Goal: Task Accomplishment & Management: Use online tool/utility

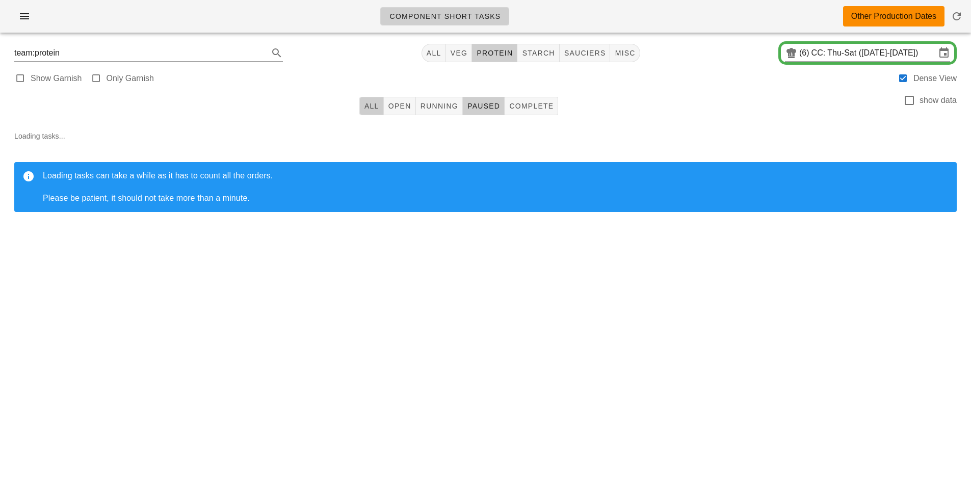
click at [372, 110] on span "All" at bounding box center [371, 106] width 15 height 8
click at [437, 59] on button "All" at bounding box center [433, 53] width 24 height 18
click at [533, 105] on span "Complete" at bounding box center [530, 106] width 45 height 8
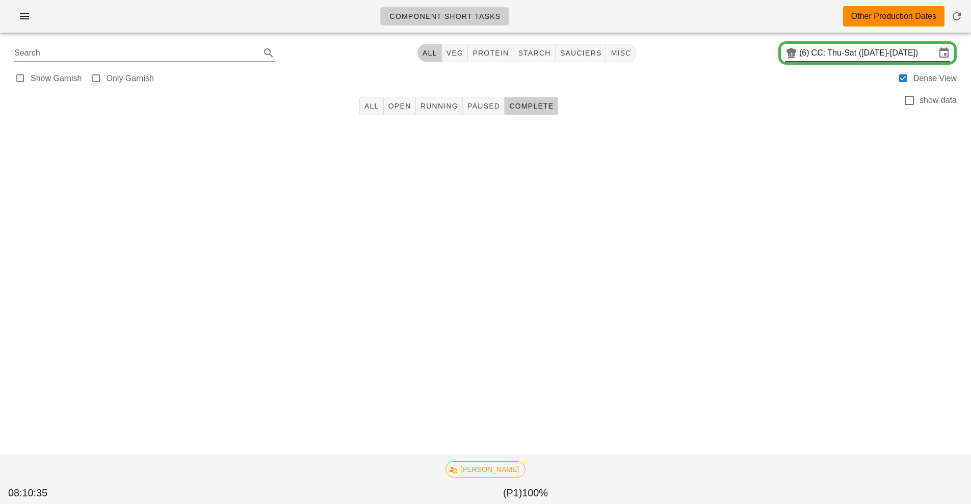
click at [849, 55] on input "CC: Thu-Sat ([DATE]-[DATE])" at bounding box center [873, 53] width 124 height 16
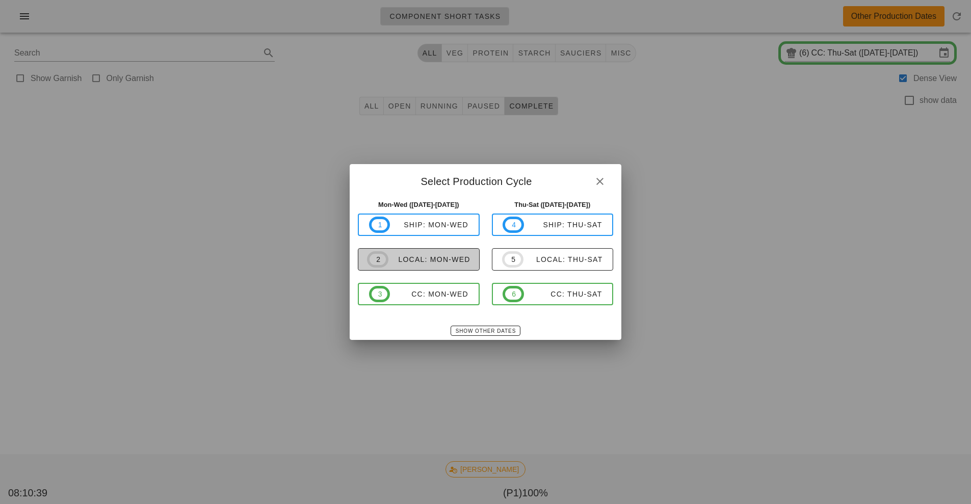
click at [436, 267] on span "2 local: Mon-Wed" at bounding box center [418, 259] width 103 height 16
type input "local: Mon-Wed ([DATE]-[DATE])"
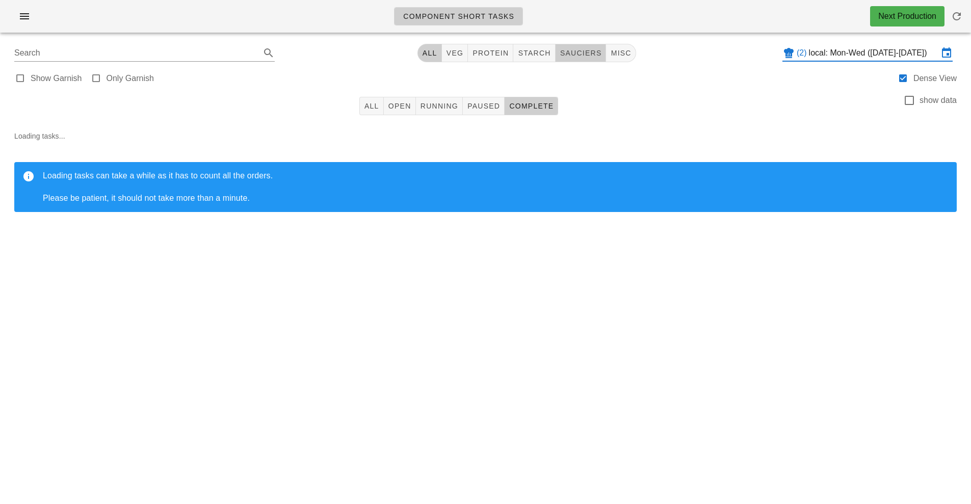
click at [589, 53] on span "sauciers" at bounding box center [580, 53] width 42 height 8
type input "team:sauciers"
click at [19, 19] on icon "button" at bounding box center [24, 16] width 12 height 12
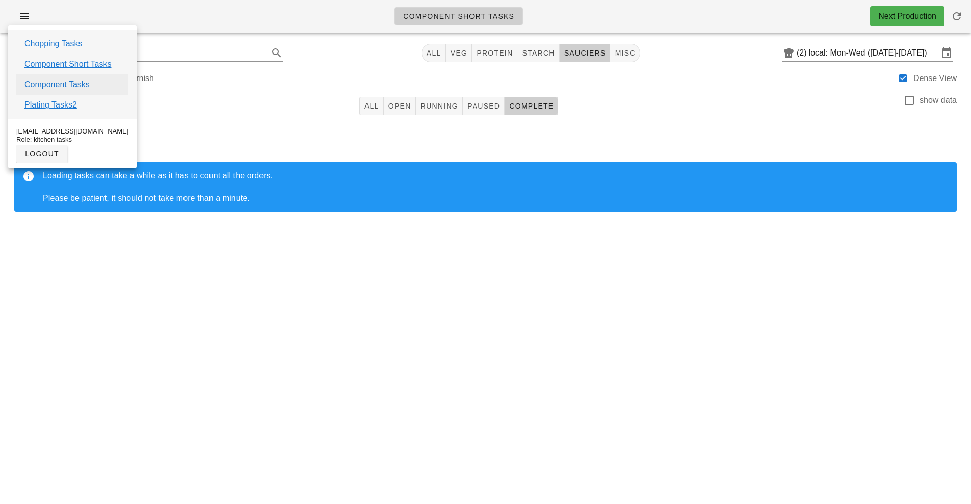
click at [60, 83] on link "Component Tasks" at bounding box center [56, 84] width 65 height 12
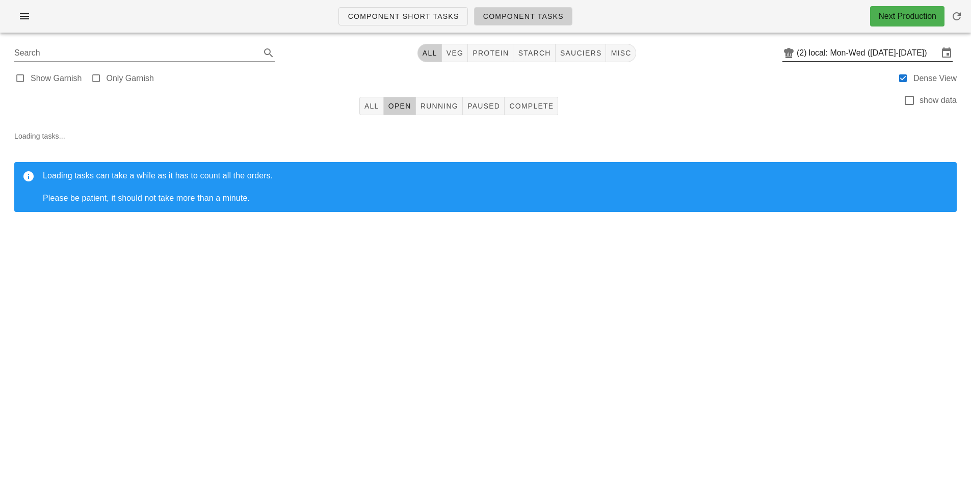
click at [854, 55] on input "local: Mon-Wed ([DATE]-[DATE])" at bounding box center [873, 53] width 129 height 16
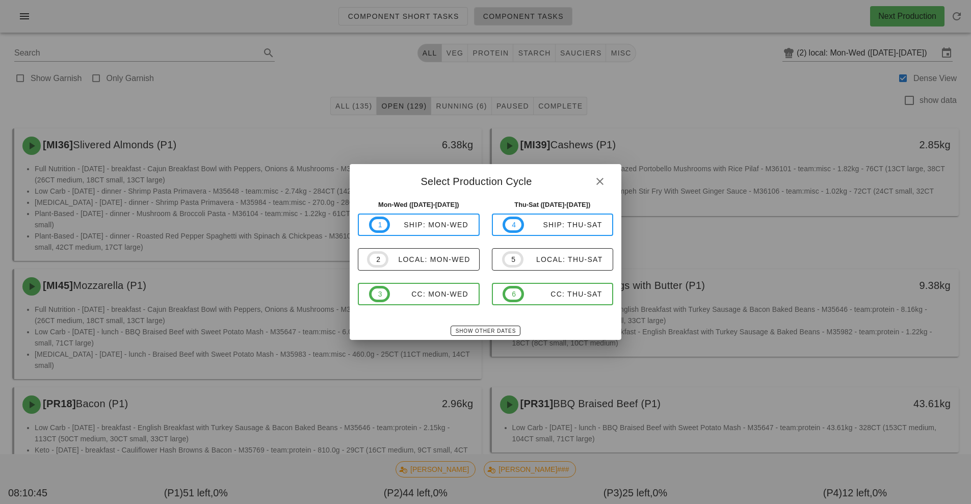
click at [854, 55] on div at bounding box center [485, 252] width 971 height 504
click at [439, 225] on div "ship: Mon-Wed" at bounding box center [429, 225] width 78 height 8
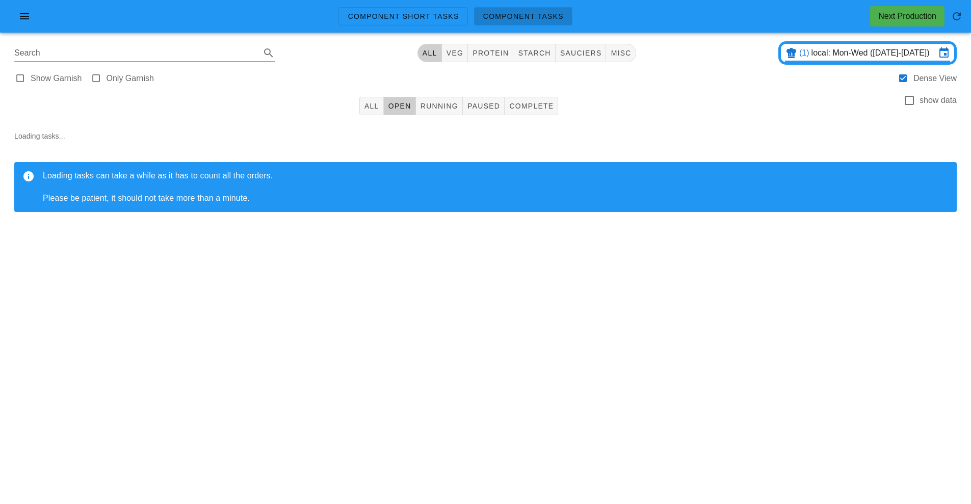
type input "ship: Mon-Wed ([DATE]-[DATE])"
click at [581, 61] on button "sauciers" at bounding box center [580, 53] width 51 height 18
type input "team:sauciers"
click at [432, 52] on span "All" at bounding box center [433, 53] width 15 height 8
click at [432, 52] on span "All" at bounding box center [429, 53] width 15 height 8
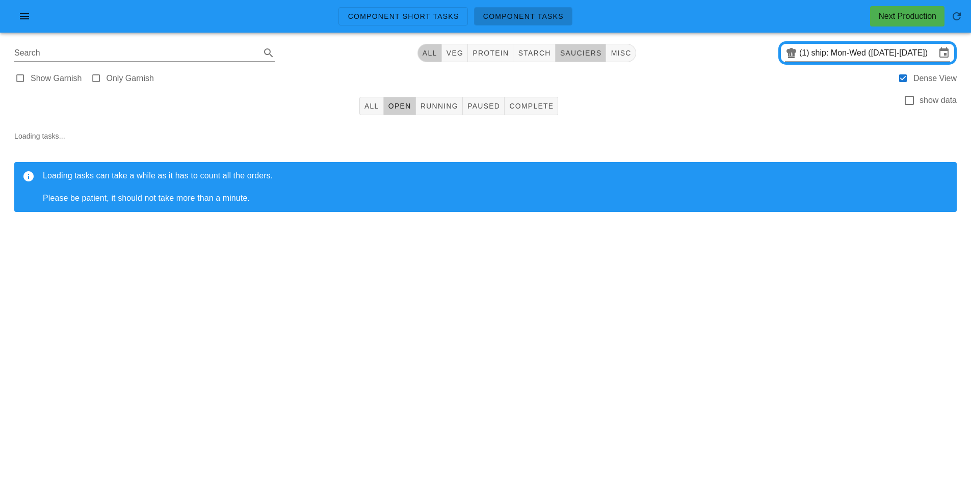
click at [575, 56] on span "sauciers" at bounding box center [580, 53] width 42 height 8
type input "team:sauciers"
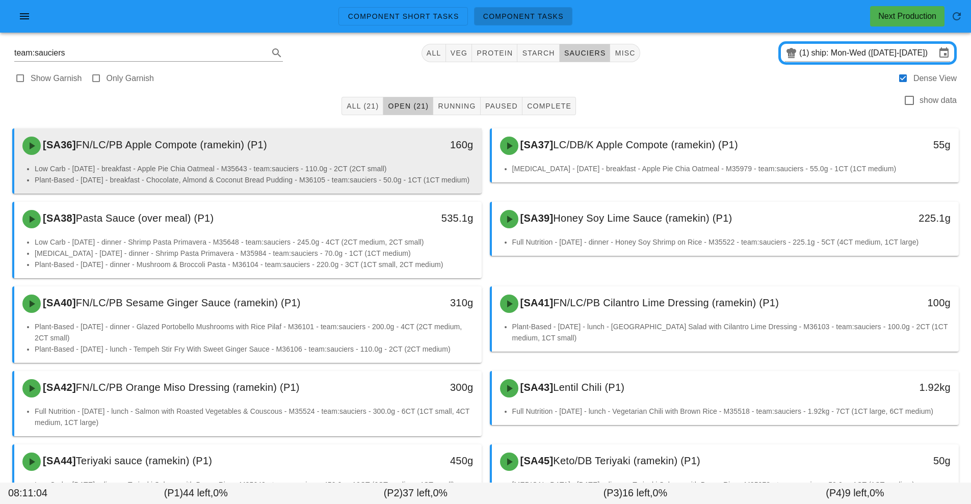
click at [329, 165] on li "Low Carb - [DATE] - breakfast - Apple Pie Chia Oatmeal - M35643 - team:sauciers…" at bounding box center [254, 168] width 439 height 11
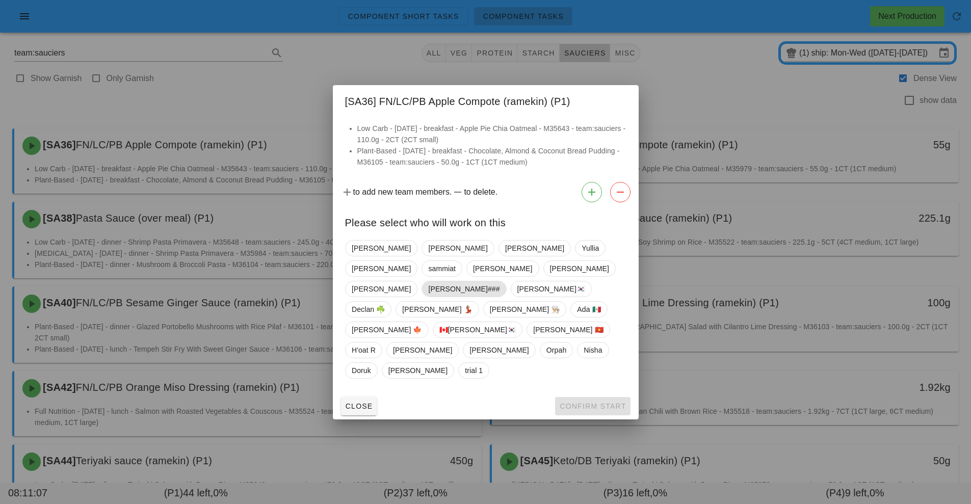
click at [440, 297] on span "[PERSON_NAME]###" at bounding box center [463, 288] width 71 height 15
click at [583, 402] on span "Confirm Start" at bounding box center [592, 406] width 67 height 8
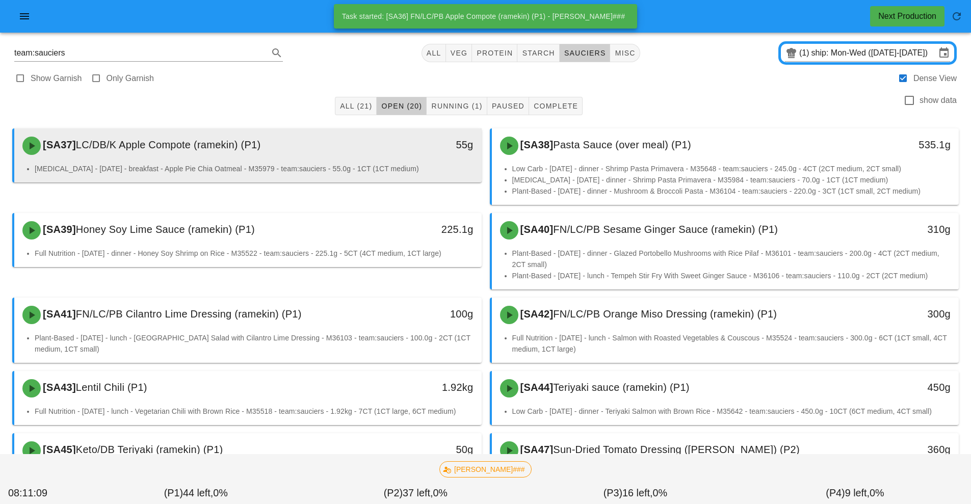
click at [316, 159] on div "[SA37] LC/DB/K Apple Compote (ramekin) (P1)" at bounding box center [189, 145] width 347 height 31
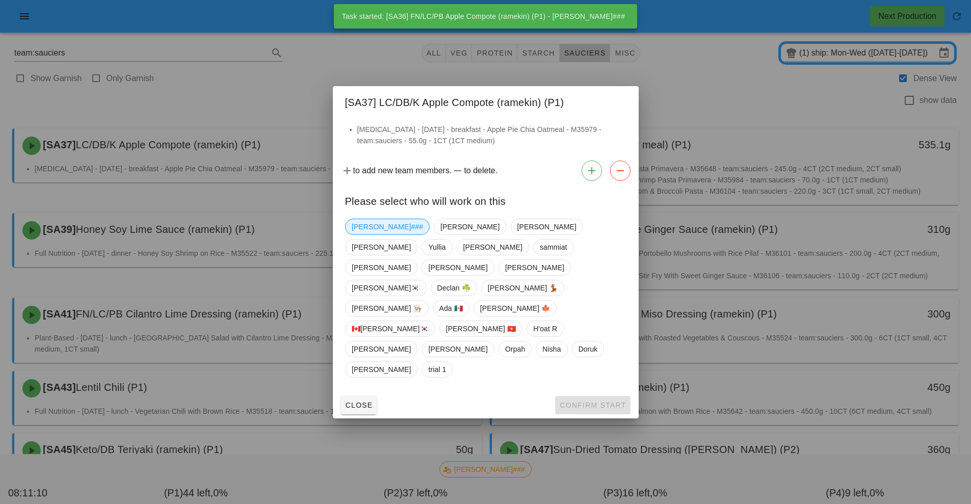
click at [367, 234] on span "[PERSON_NAME]###" at bounding box center [387, 226] width 71 height 15
click at [603, 401] on span "Confirm Start" at bounding box center [592, 405] width 67 height 8
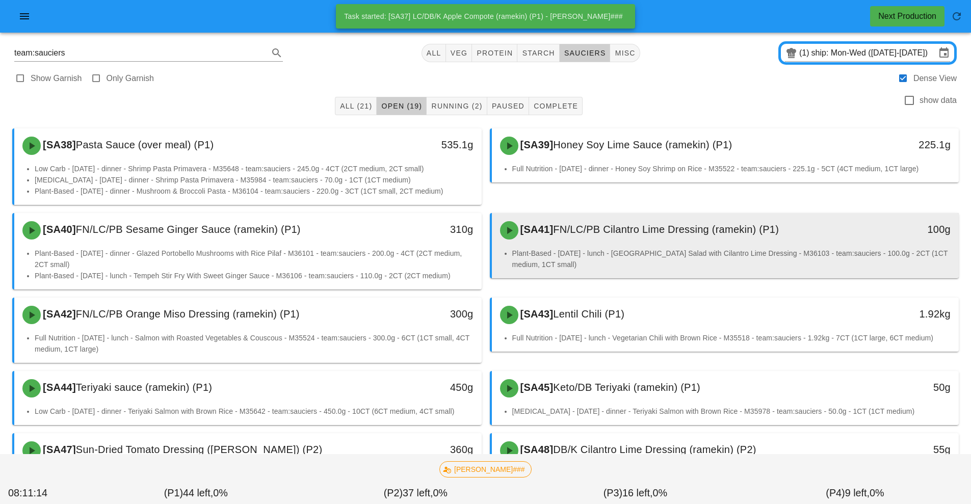
click at [606, 242] on div "[SA41] FN/LC/PB Cilantro Lime Dressing (ramekin) (P1)" at bounding box center [667, 230] width 347 height 31
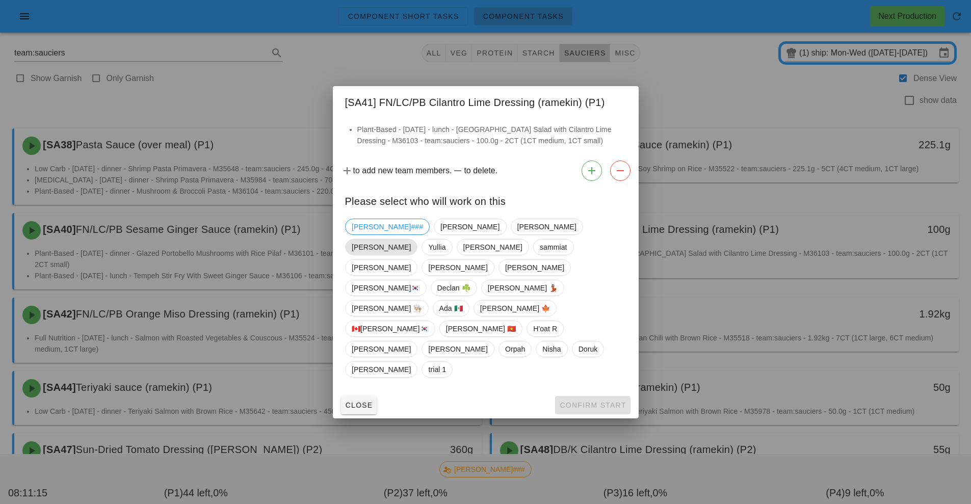
click at [411, 255] on span "[PERSON_NAME]" at bounding box center [381, 246] width 59 height 15
click at [597, 401] on span "Confirm Start" at bounding box center [592, 405] width 67 height 8
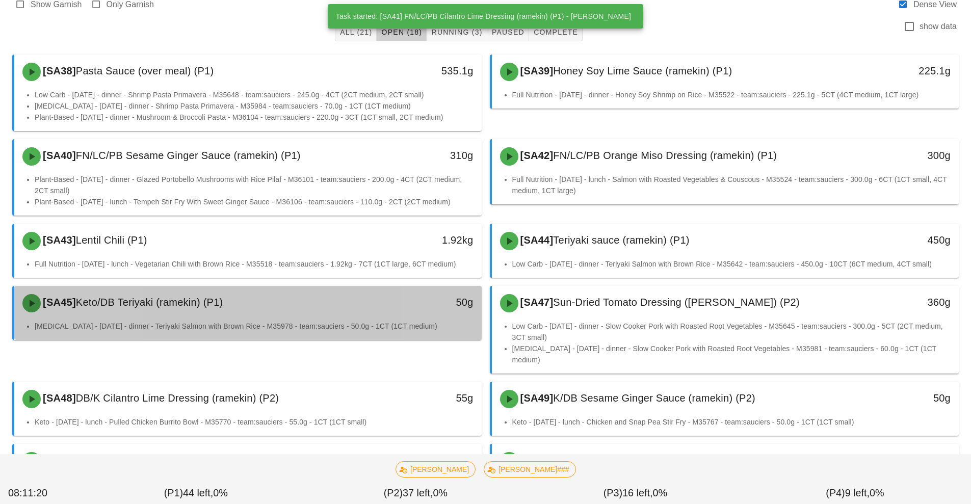
scroll to position [128, 0]
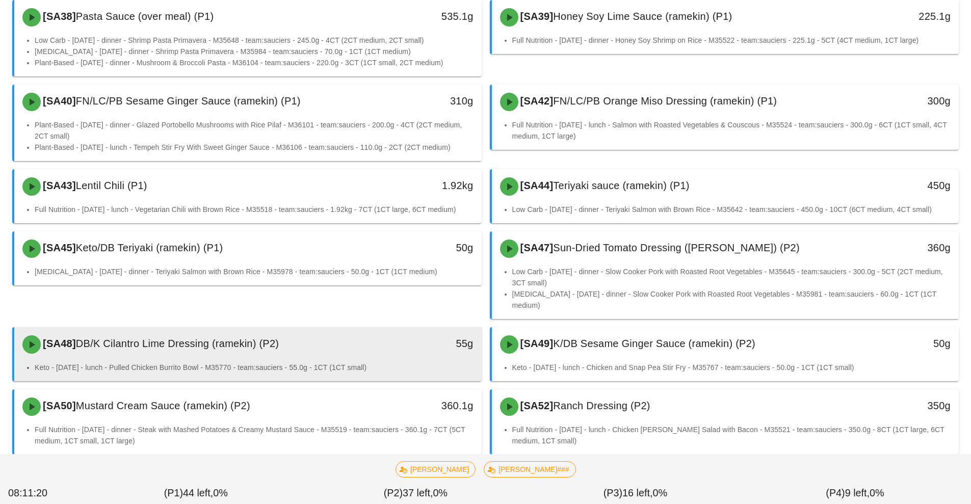
click at [408, 344] on div "55g" at bounding box center [421, 344] width 116 height 31
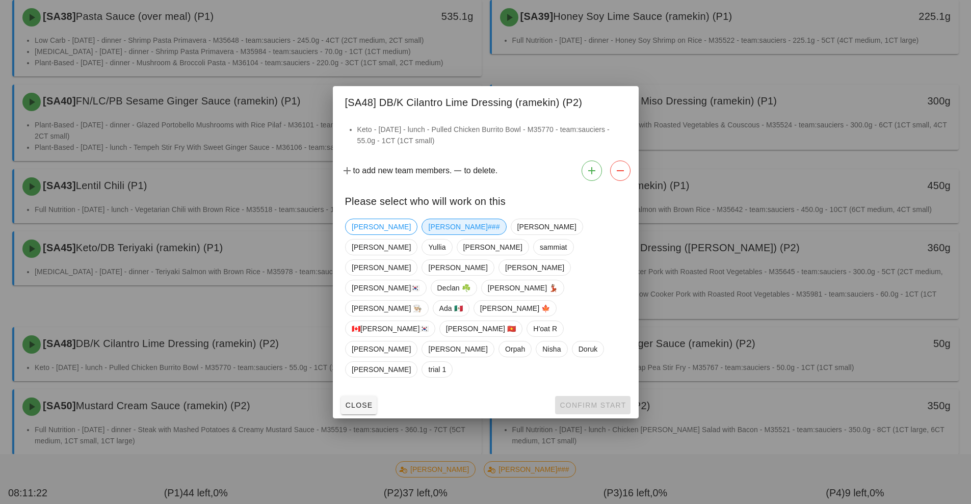
click at [428, 234] on span "[PERSON_NAME]###" at bounding box center [463, 226] width 71 height 15
click at [368, 234] on span "[PERSON_NAME]" at bounding box center [381, 226] width 59 height 15
click at [428, 234] on span "[PERSON_NAME]###" at bounding box center [463, 226] width 71 height 15
click at [587, 401] on span "Confirm Start" at bounding box center [592, 405] width 67 height 8
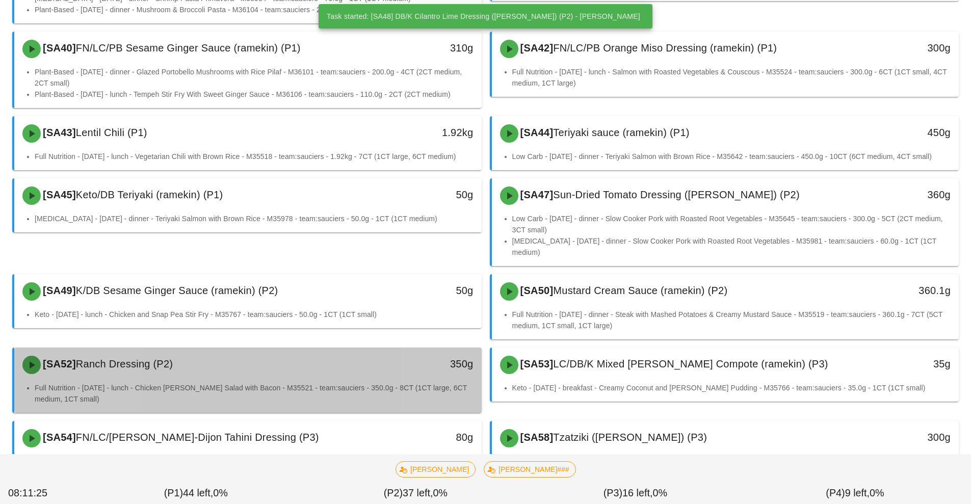
scroll to position [204, 0]
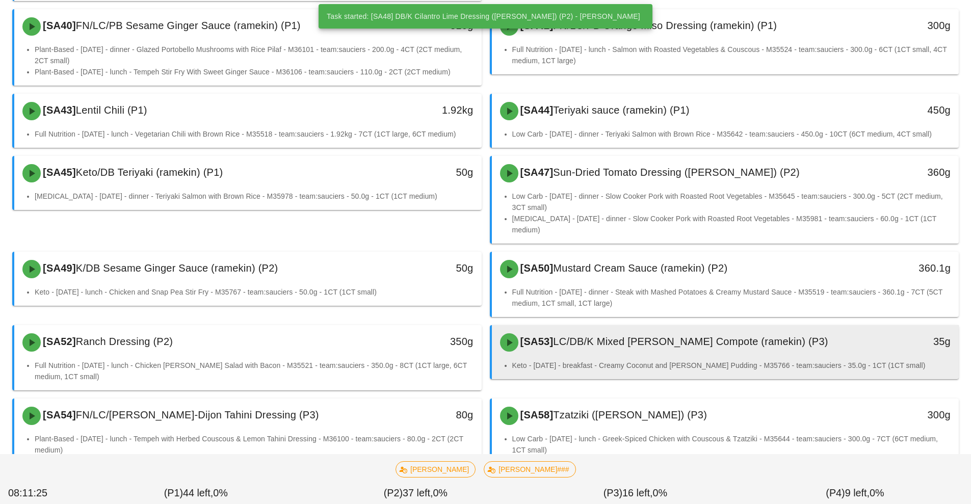
click at [621, 347] on div "[SA53] LC/DB/K Mixed [PERSON_NAME] Compote (ramekin) (P3) 35g" at bounding box center [725, 342] width 467 height 35
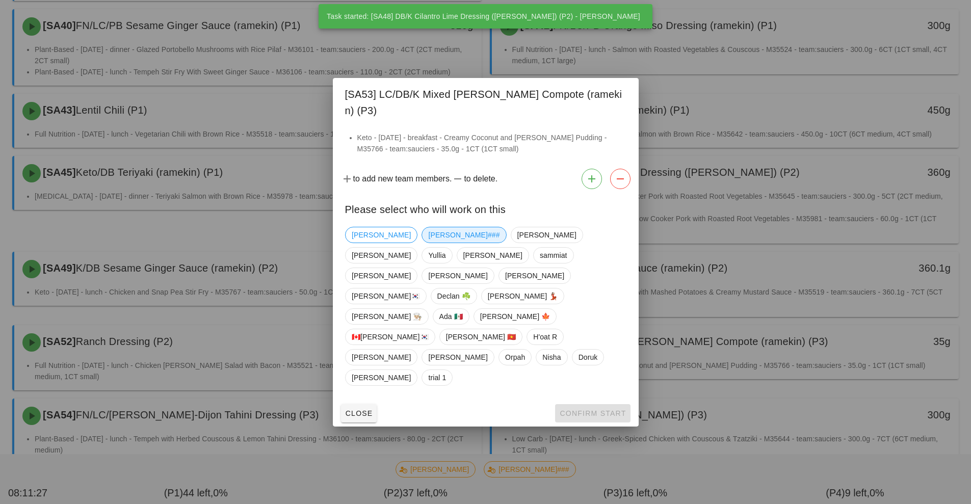
click at [421, 243] on span "[PERSON_NAME]###" at bounding box center [463, 235] width 85 height 16
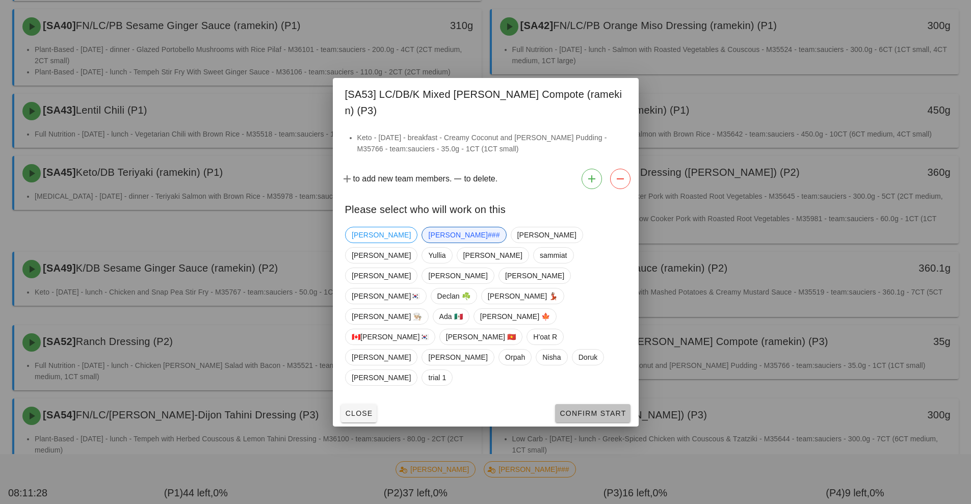
click at [593, 409] on span "Confirm Start" at bounding box center [592, 413] width 67 height 8
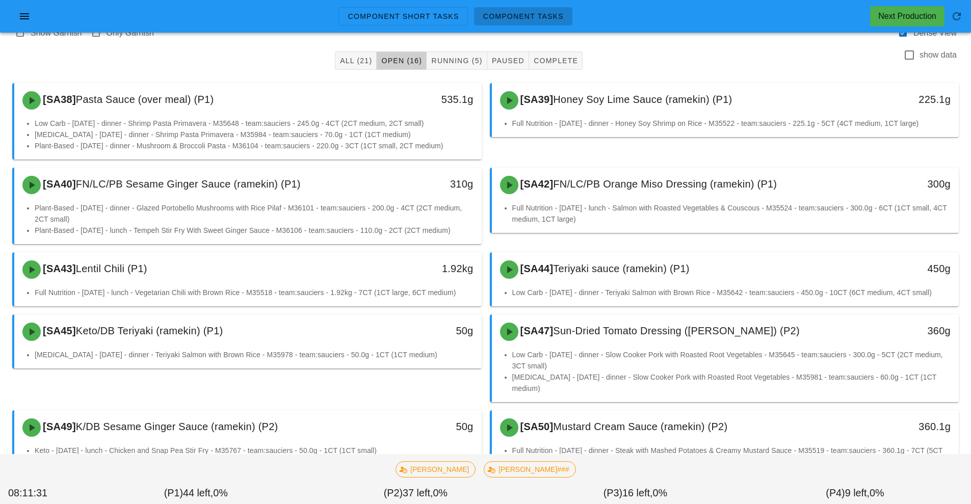
scroll to position [31, 0]
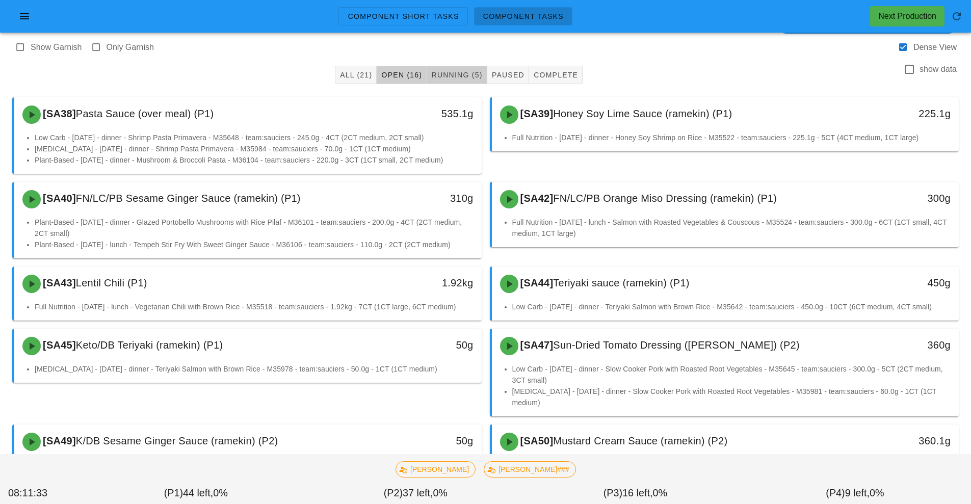
click at [455, 78] on span "Running (5)" at bounding box center [456, 75] width 51 height 8
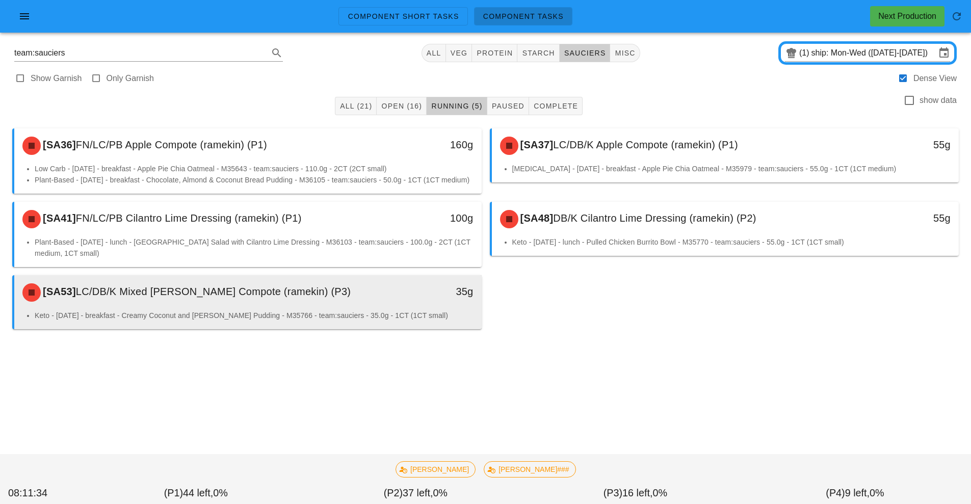
click at [374, 321] on li "Keto - [DATE] - breakfast - Creamy Coconut and [PERSON_NAME] Pudding - M35766 -…" at bounding box center [254, 315] width 439 height 11
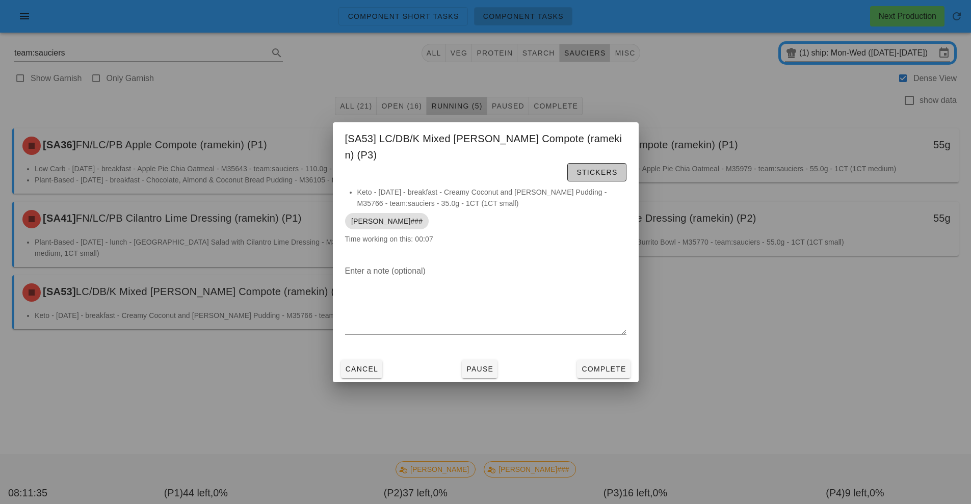
click at [576, 168] on span "Stickers" at bounding box center [596, 172] width 41 height 8
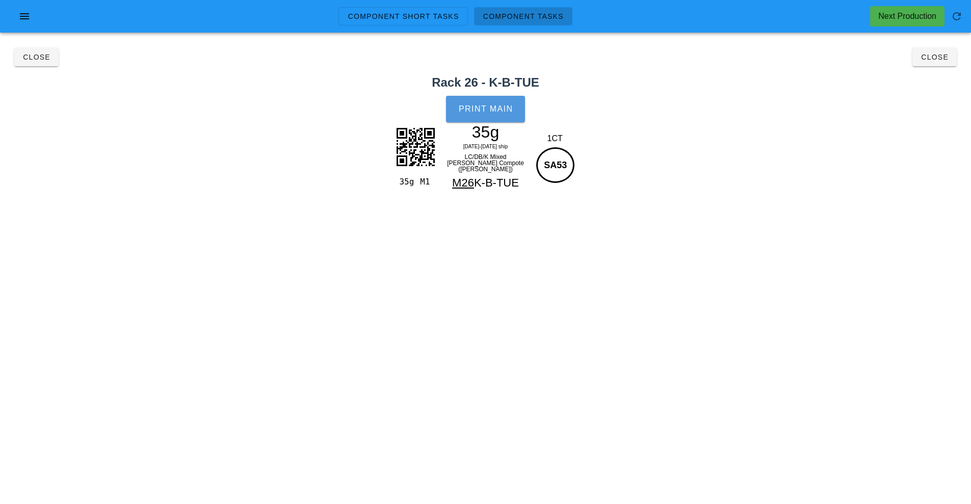
click at [497, 118] on button "Print Main" at bounding box center [485, 109] width 78 height 26
click at [32, 63] on button "Close" at bounding box center [36, 57] width 44 height 18
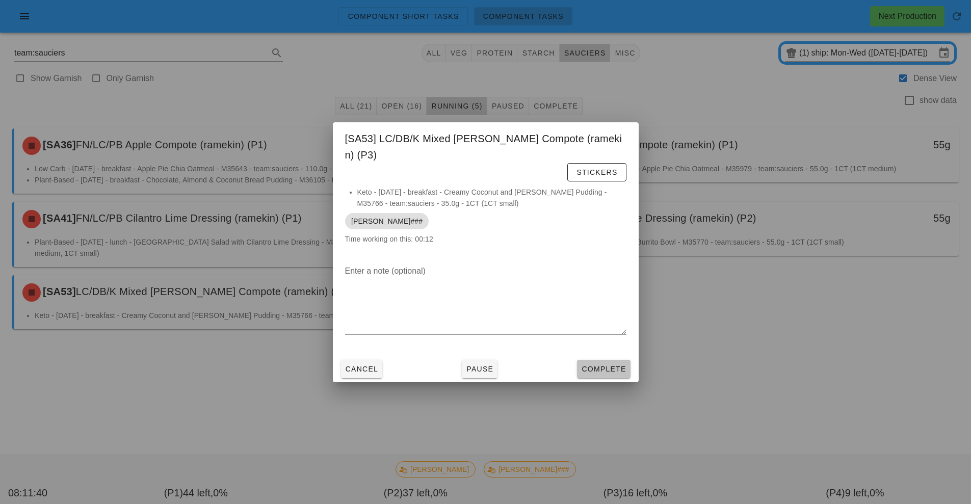
click at [597, 365] on span "Complete" at bounding box center [603, 369] width 45 height 8
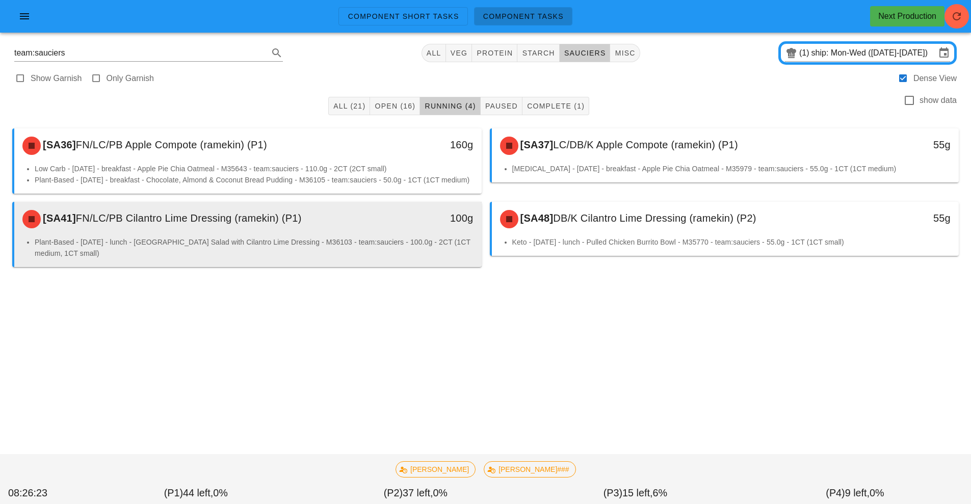
click at [382, 259] on li "Plant-Based - [DATE] - lunch - [GEOGRAPHIC_DATA] Salad with Cilantro Lime Dress…" at bounding box center [254, 247] width 439 height 22
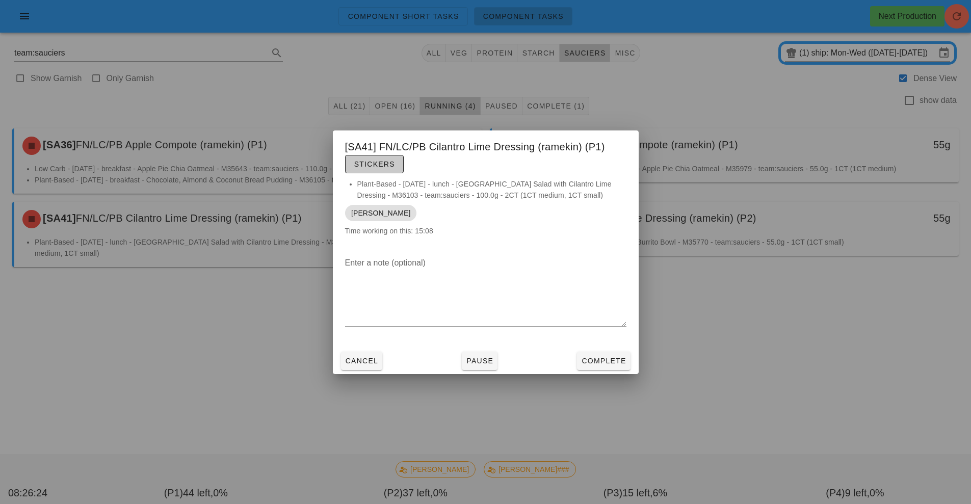
click at [376, 165] on span "Stickers" at bounding box center [374, 164] width 41 height 8
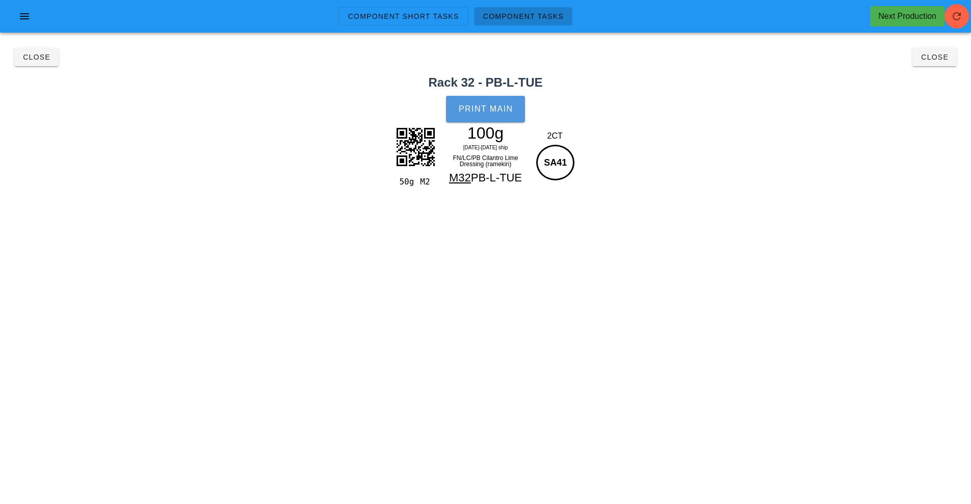
click at [497, 102] on button "Print Main" at bounding box center [485, 109] width 78 height 26
click at [944, 58] on span "Close" at bounding box center [934, 57] width 28 height 8
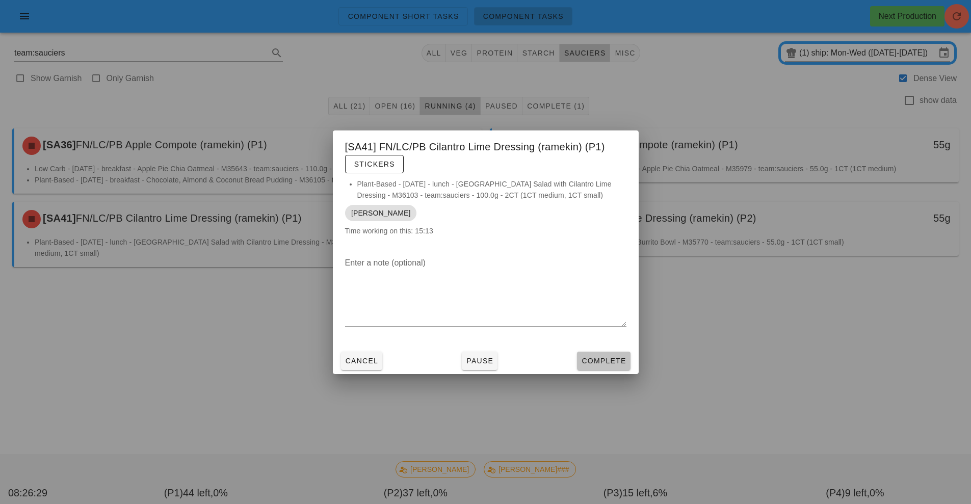
click at [603, 359] on span "Complete" at bounding box center [603, 361] width 45 height 8
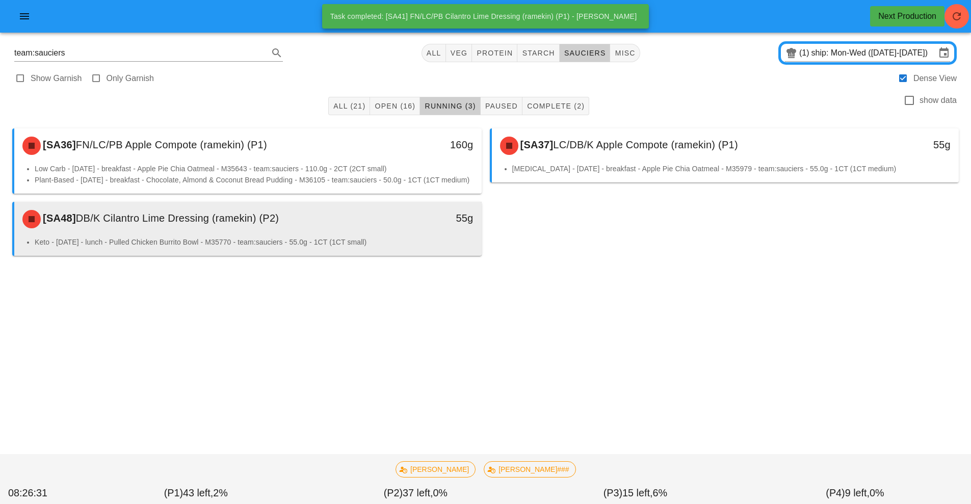
click at [358, 234] on div "[SA48] DB/K Cilantro Lime Dressing (ramekin) (P2)" at bounding box center [189, 219] width 347 height 31
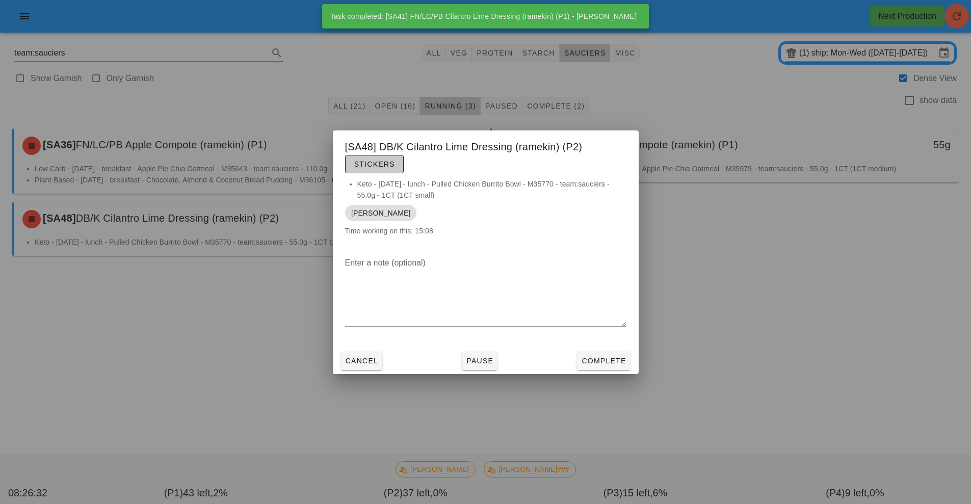
click at [371, 166] on span "Stickers" at bounding box center [374, 164] width 41 height 8
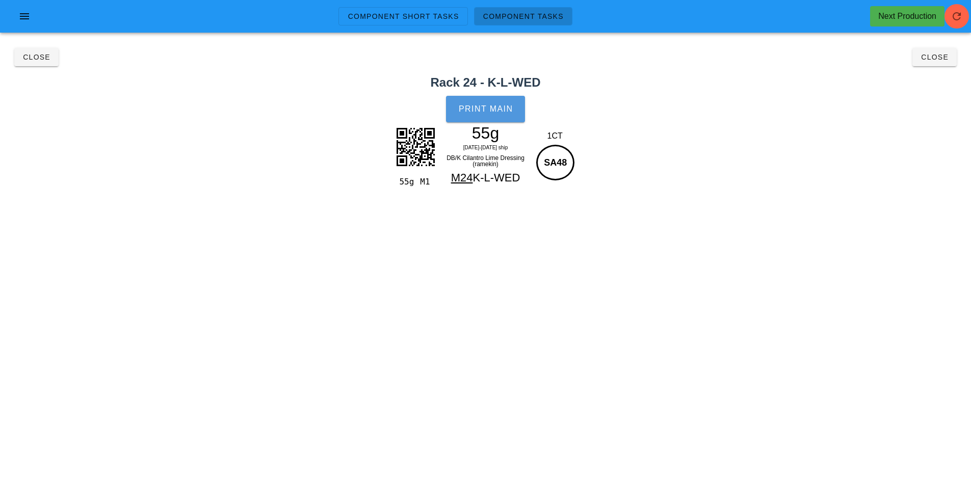
click at [475, 98] on button "Print Main" at bounding box center [485, 109] width 78 height 26
click at [932, 58] on span "Close" at bounding box center [934, 57] width 28 height 8
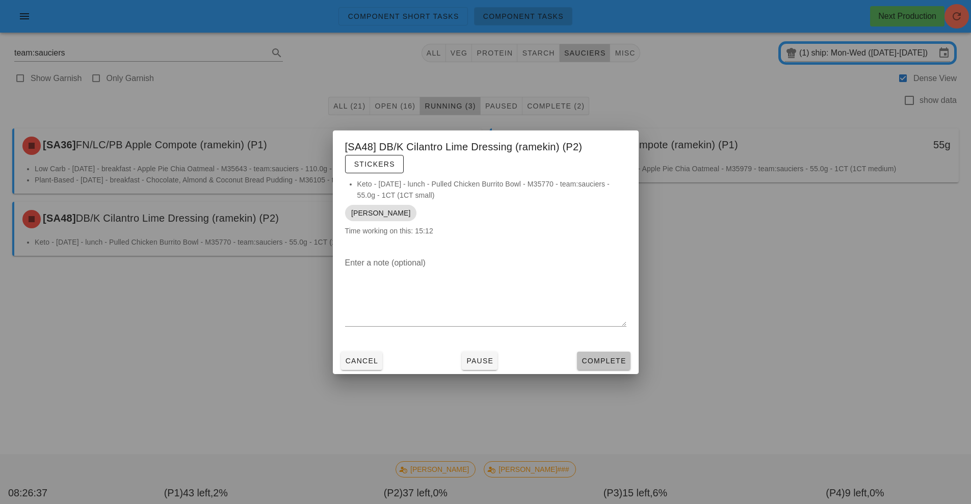
click at [616, 361] on span "Complete" at bounding box center [603, 361] width 45 height 8
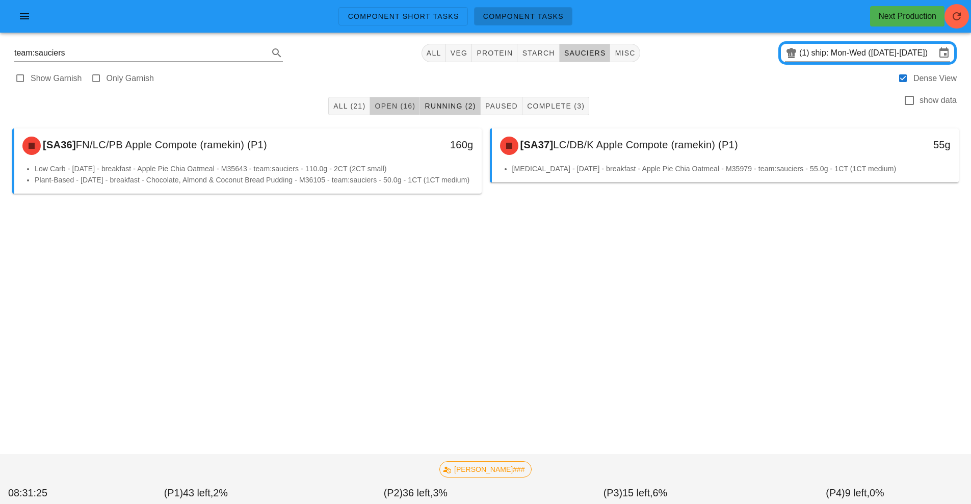
click at [394, 110] on span "Open (16)" at bounding box center [394, 106] width 41 height 8
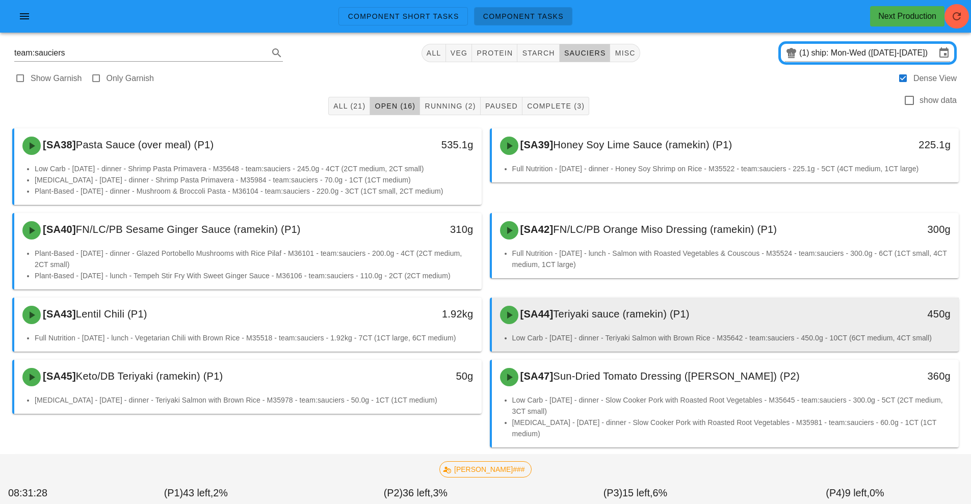
click at [597, 319] on span "Teriyaki sauce (ramekin) (P1)" at bounding box center [621, 313] width 136 height 11
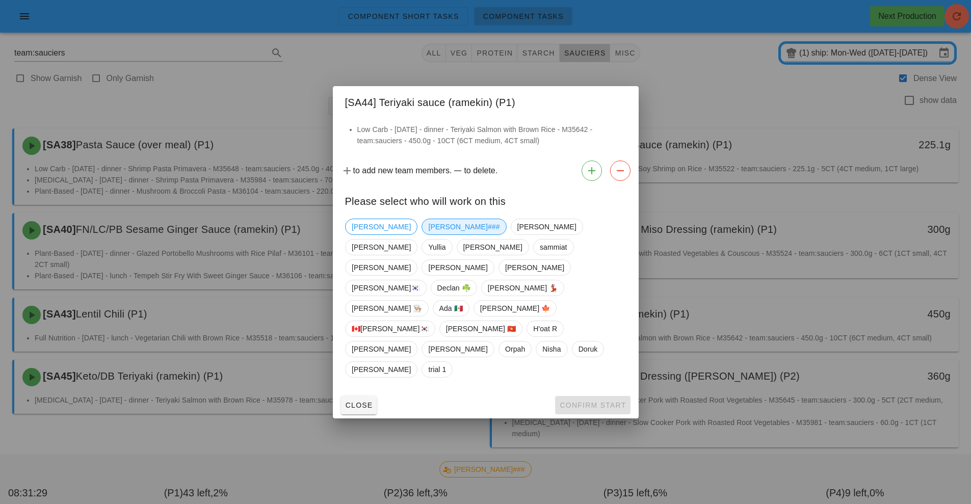
click at [428, 234] on span "[PERSON_NAME]###" at bounding box center [463, 226] width 71 height 15
click at [582, 401] on span "Confirm Start" at bounding box center [592, 405] width 67 height 8
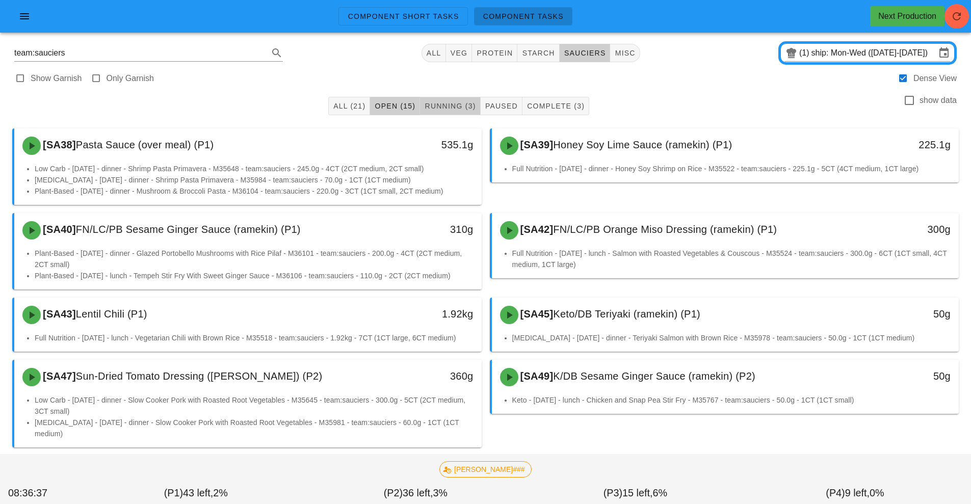
click at [467, 105] on span "Running (3)" at bounding box center [449, 106] width 51 height 8
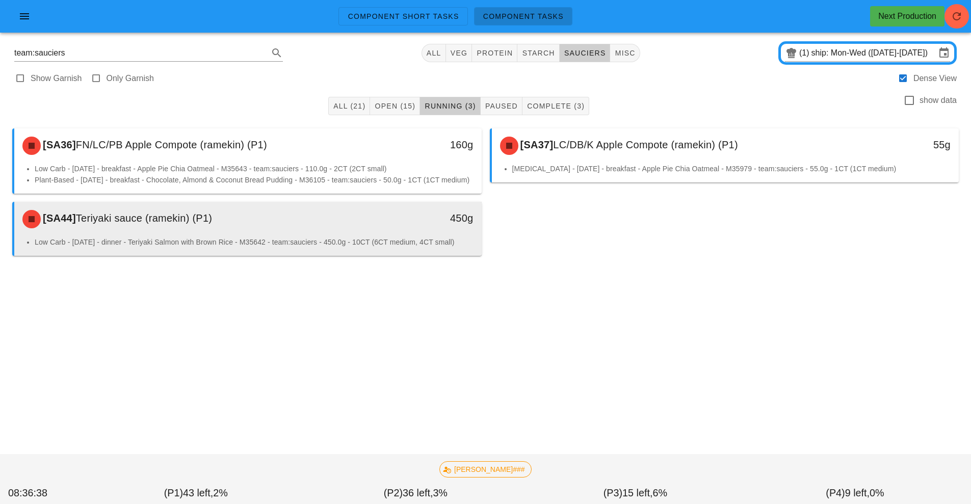
click at [355, 248] on li "Low Carb - [DATE] - dinner - Teriyaki Salmon with Brown Rice - M35642 - team:sa…" at bounding box center [254, 241] width 439 height 11
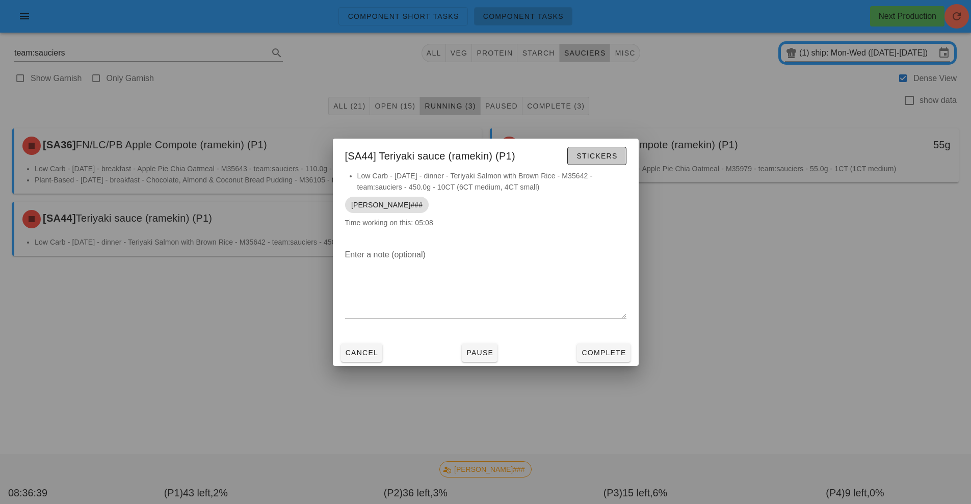
click at [595, 156] on span "Stickers" at bounding box center [596, 156] width 41 height 8
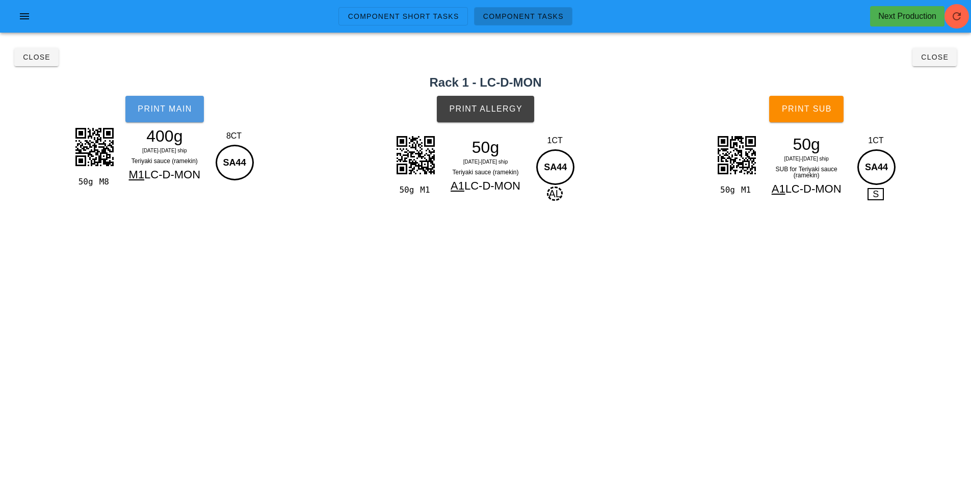
click at [178, 118] on button "Print Main" at bounding box center [164, 109] width 78 height 26
click at [501, 116] on button "Print Allergy" at bounding box center [485, 109] width 97 height 26
click at [794, 117] on button "Print Sub" at bounding box center [806, 109] width 74 height 26
click at [35, 60] on span "Close" at bounding box center [36, 57] width 28 height 8
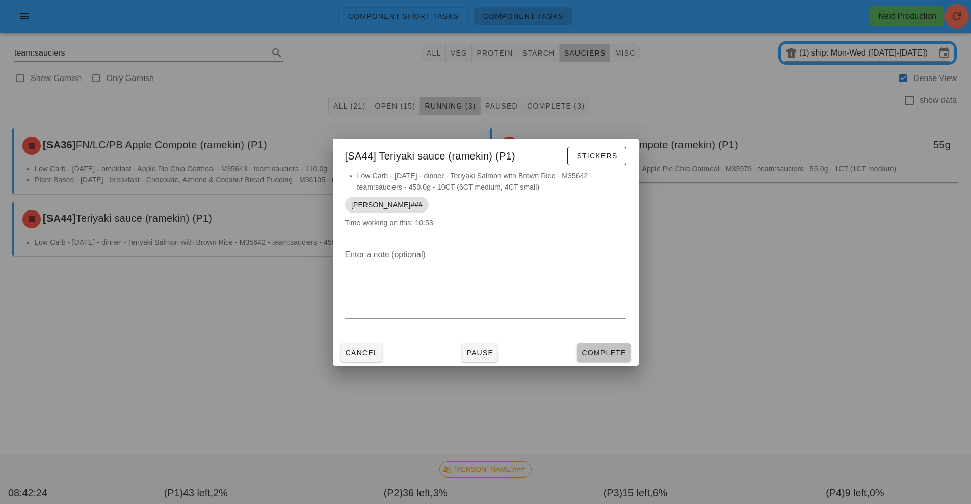
click at [609, 355] on span "Complete" at bounding box center [603, 353] width 45 height 8
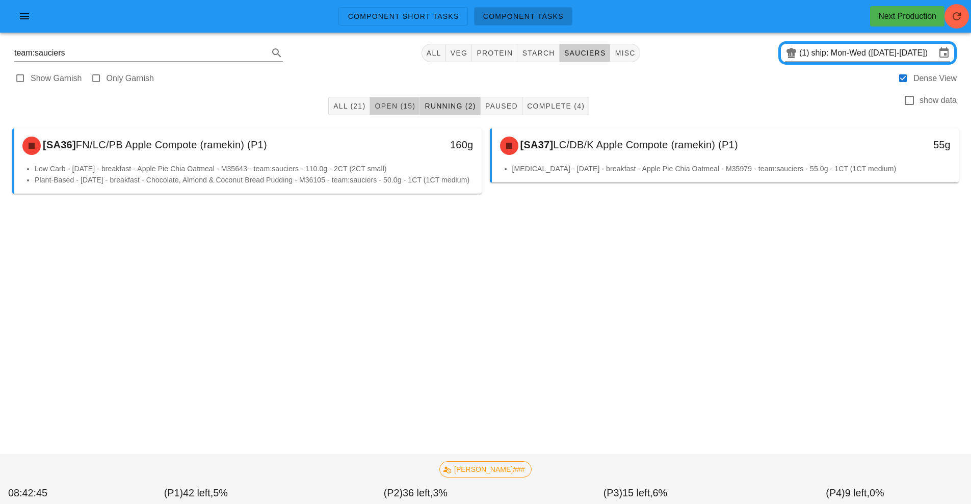
click at [388, 106] on span "Open (15)" at bounding box center [394, 106] width 41 height 8
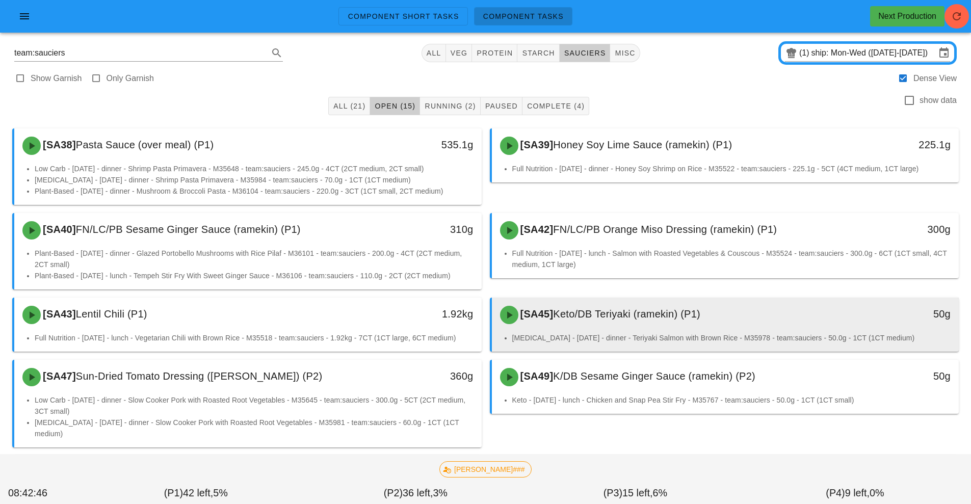
click at [623, 314] on span "Keto/DB Teriyaki (ramekin) (P1)" at bounding box center [626, 313] width 147 height 11
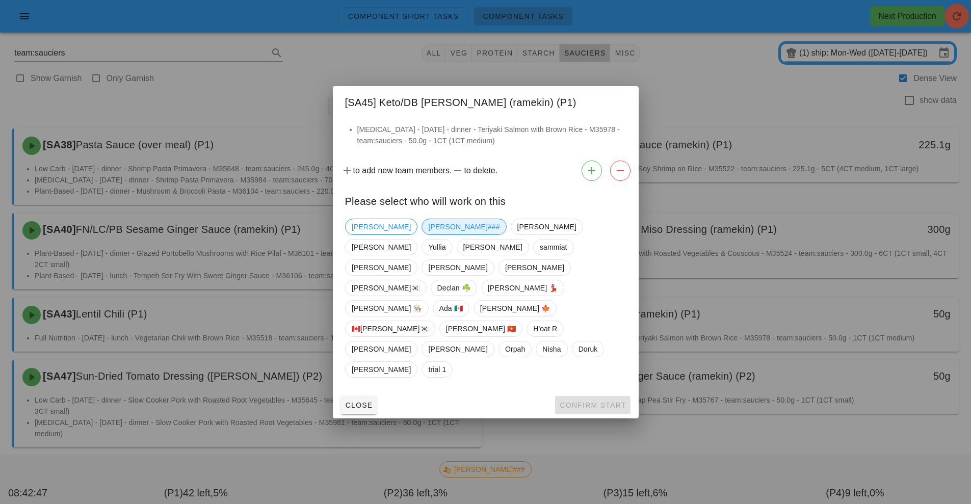
click at [428, 234] on span "[PERSON_NAME]###" at bounding box center [463, 226] width 71 height 15
click at [590, 401] on span "Confirm Start" at bounding box center [592, 405] width 67 height 8
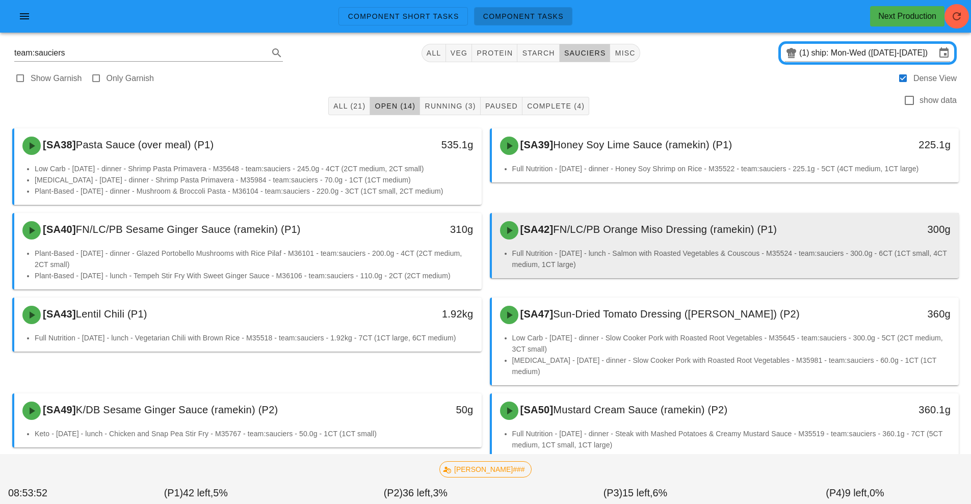
click at [709, 258] on li "Full Nutrition - [DATE] - lunch - Salmon with Roasted Vegetables & Couscous - M…" at bounding box center [731, 259] width 439 height 22
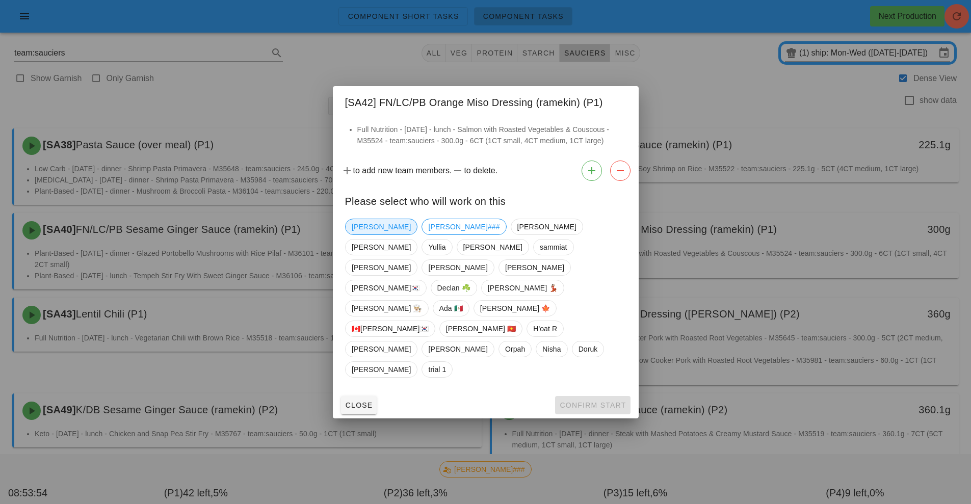
click at [364, 234] on span "[PERSON_NAME]" at bounding box center [381, 226] width 59 height 15
click at [600, 396] on button "Confirm Start" at bounding box center [592, 405] width 75 height 18
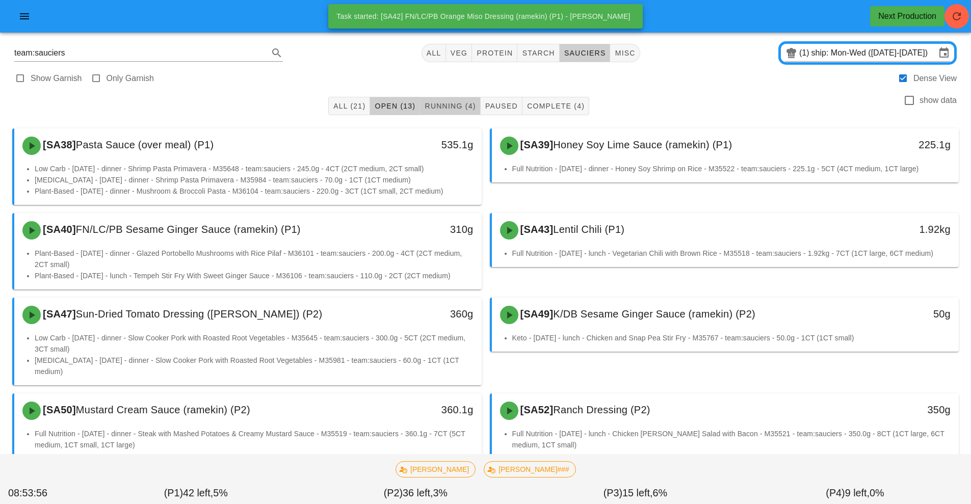
click at [436, 114] on button "Running (4)" at bounding box center [450, 106] width 60 height 18
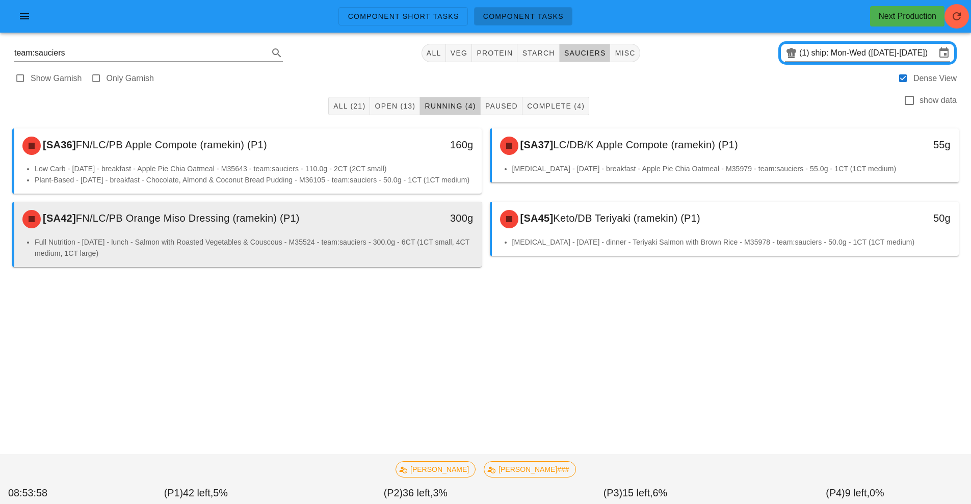
click at [381, 259] on li "Full Nutrition - [DATE] - lunch - Salmon with Roasted Vegetables & Couscous - M…" at bounding box center [254, 247] width 439 height 22
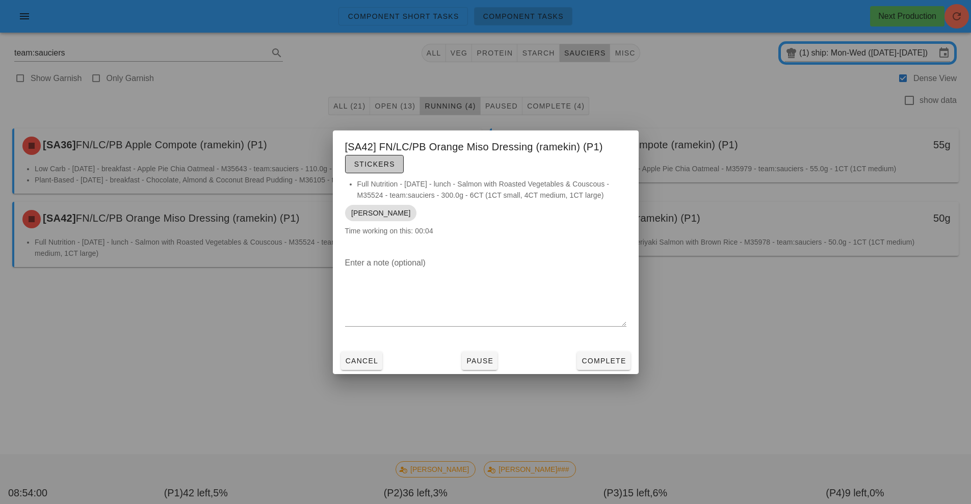
click at [401, 163] on button "Stickers" at bounding box center [374, 164] width 59 height 18
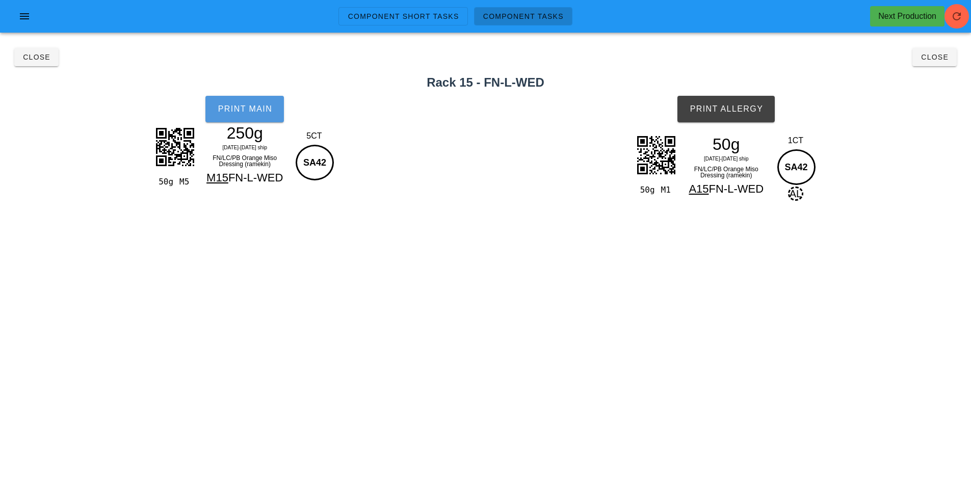
click at [250, 103] on button "Print Main" at bounding box center [244, 109] width 78 height 26
click at [748, 111] on span "Print Allergy" at bounding box center [726, 108] width 74 height 9
click at [927, 60] on span "Close" at bounding box center [934, 57] width 28 height 8
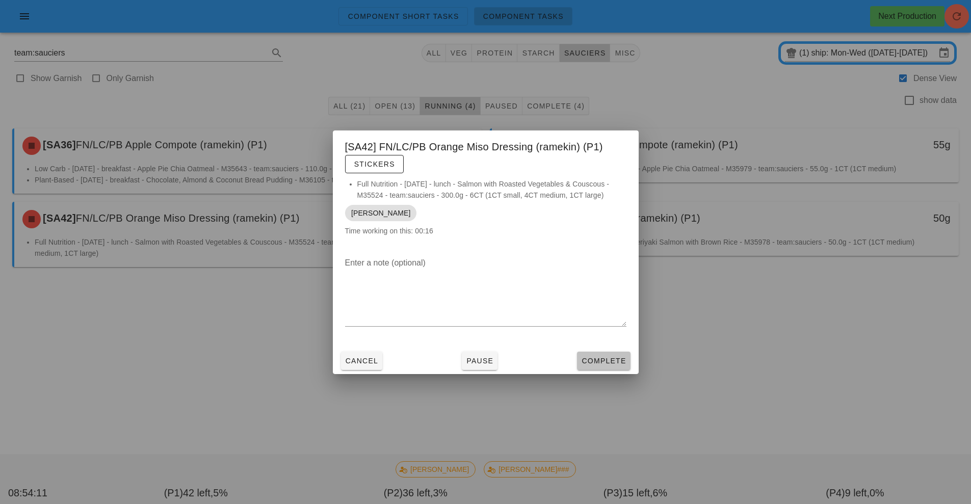
click at [612, 363] on span "Complete" at bounding box center [603, 361] width 45 height 8
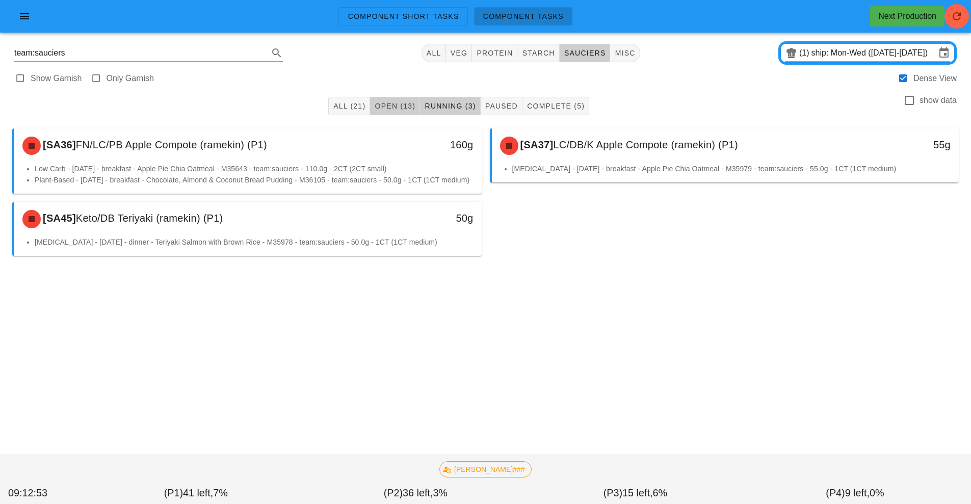
click at [379, 112] on button "Open (13)" at bounding box center [395, 106] width 50 height 18
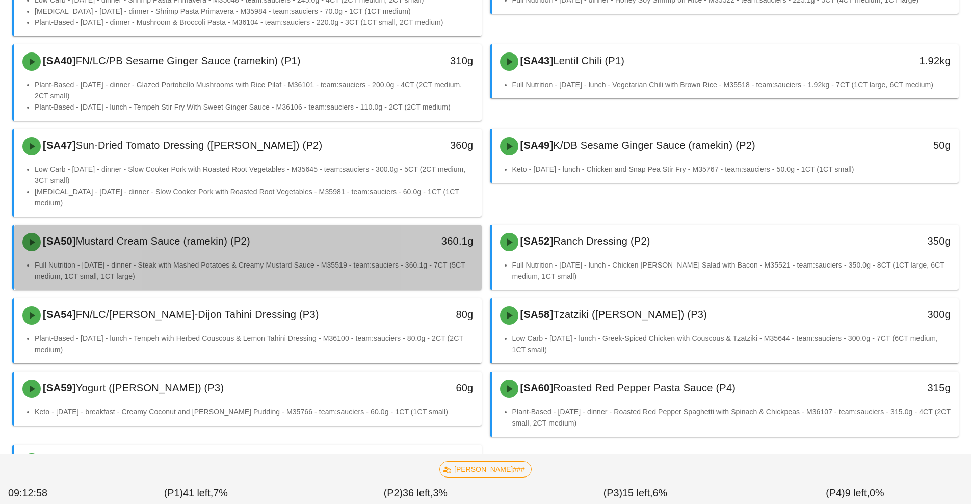
scroll to position [185, 0]
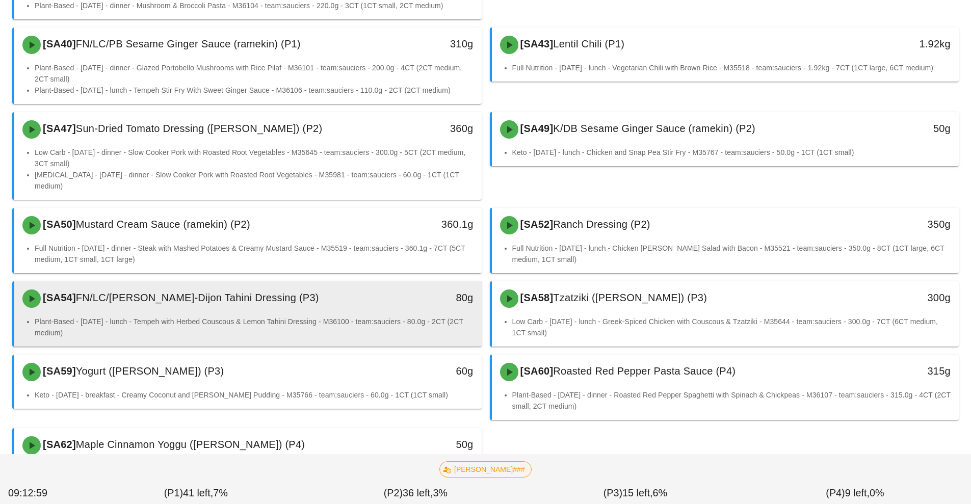
click at [420, 316] on li "Plant-Based - [DATE] - lunch - Tempeh with Herbed Couscous & Lemon Tahini Dress…" at bounding box center [254, 327] width 439 height 22
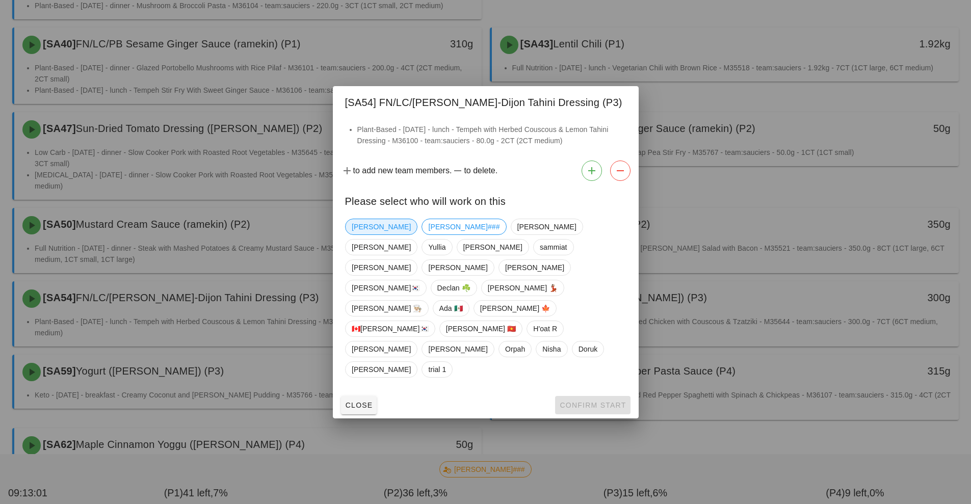
click at [350, 235] on span "[PERSON_NAME]" at bounding box center [381, 227] width 72 height 16
click at [594, 396] on button "Confirm Start" at bounding box center [592, 405] width 75 height 18
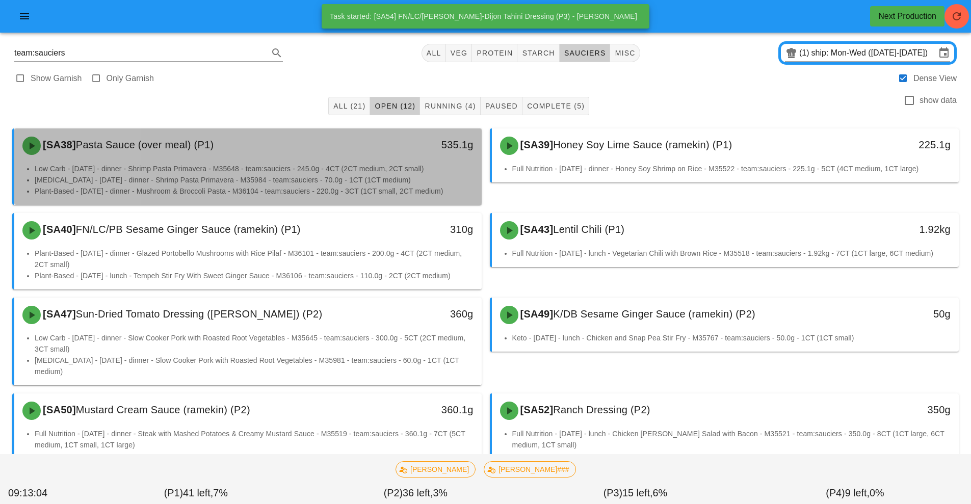
click at [449, 131] on div "535.1g" at bounding box center [421, 145] width 116 height 31
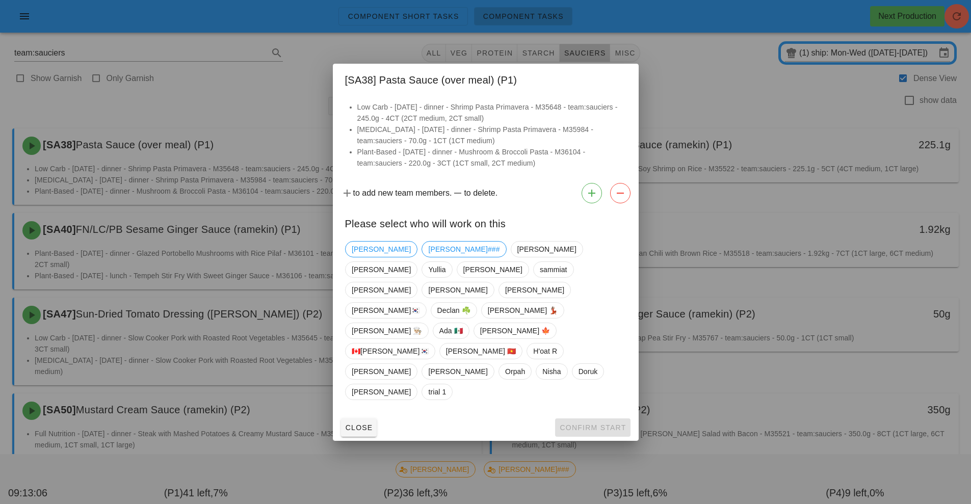
click at [298, 88] on div at bounding box center [485, 252] width 971 height 504
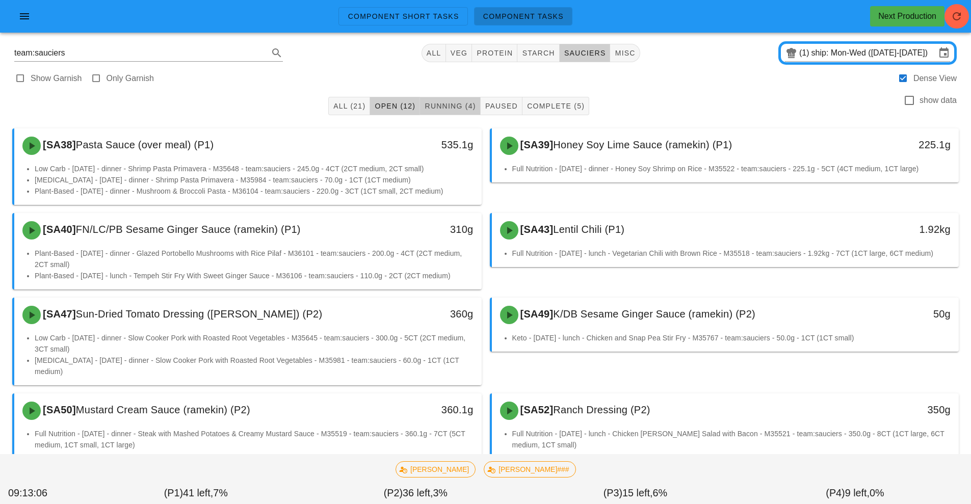
click at [454, 115] on button "Running (4)" at bounding box center [450, 106] width 60 height 18
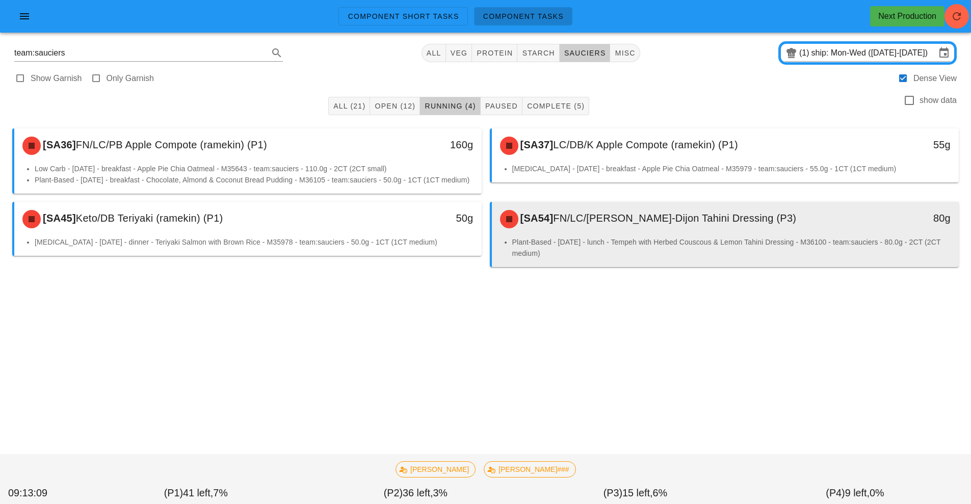
click at [597, 236] on div "[SA54] FN/LC/[PERSON_NAME]-Dijon Tahini Dressing (P3) 80g" at bounding box center [725, 219] width 467 height 35
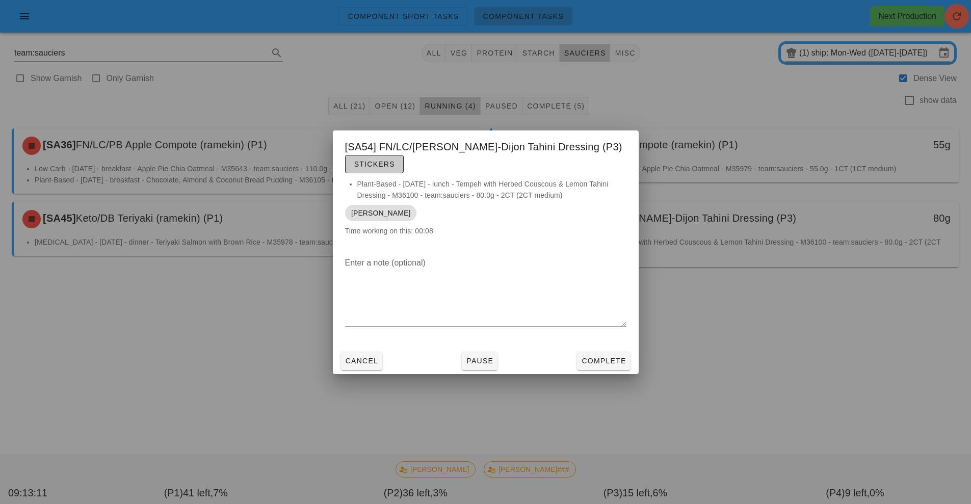
click at [392, 160] on span "Stickers" at bounding box center [374, 164] width 41 height 8
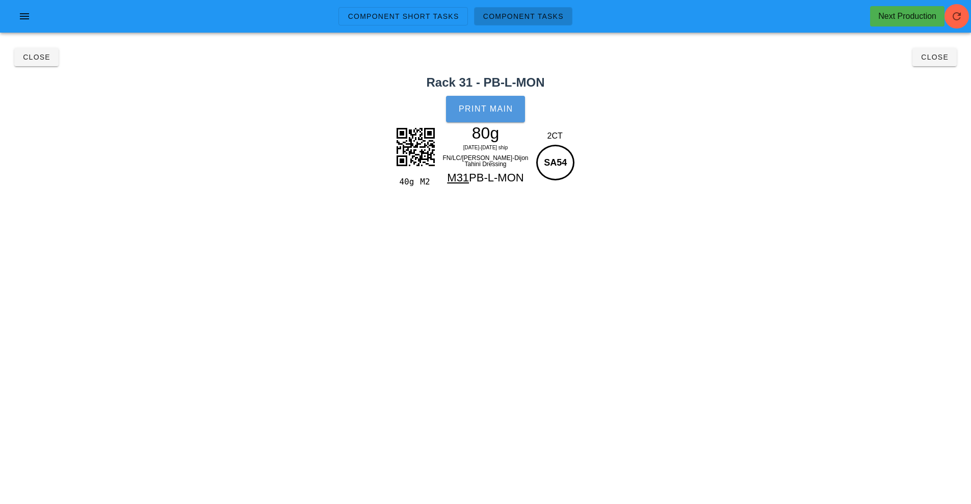
click at [460, 107] on span "Print Main" at bounding box center [485, 108] width 55 height 9
click at [934, 62] on button "Close" at bounding box center [934, 57] width 44 height 18
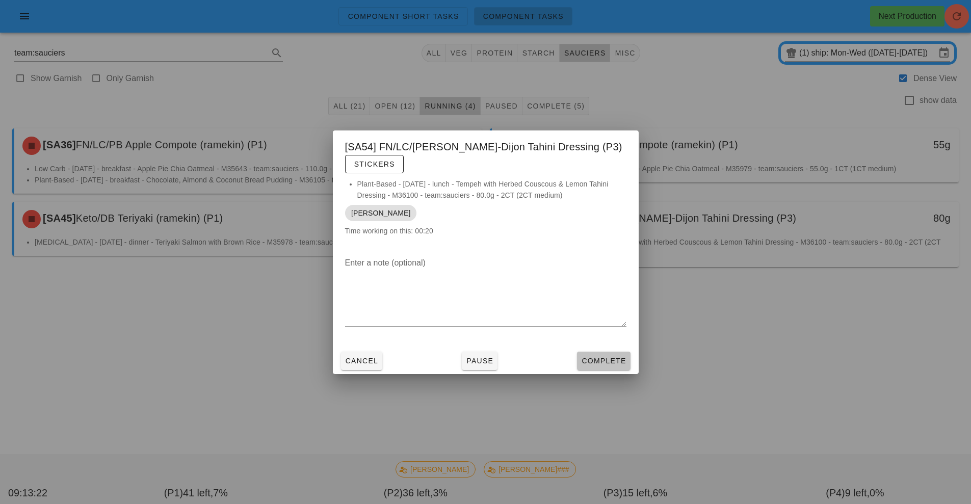
click at [622, 367] on button "Complete" at bounding box center [603, 361] width 53 height 18
